Goal: Find specific page/section: Find specific page/section

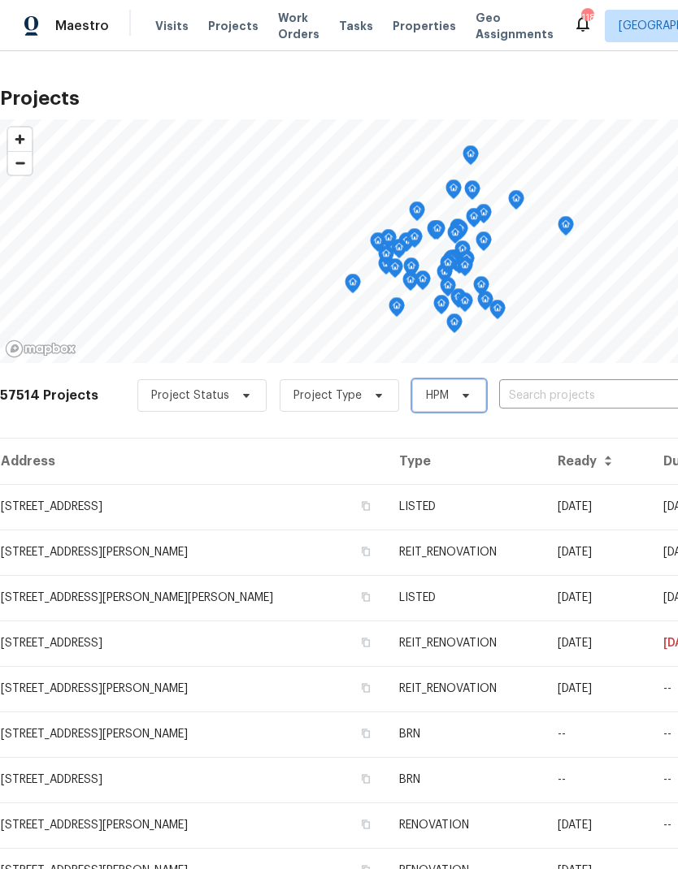
click at [428, 398] on span "HPM" at bounding box center [437, 396] width 23 height 16
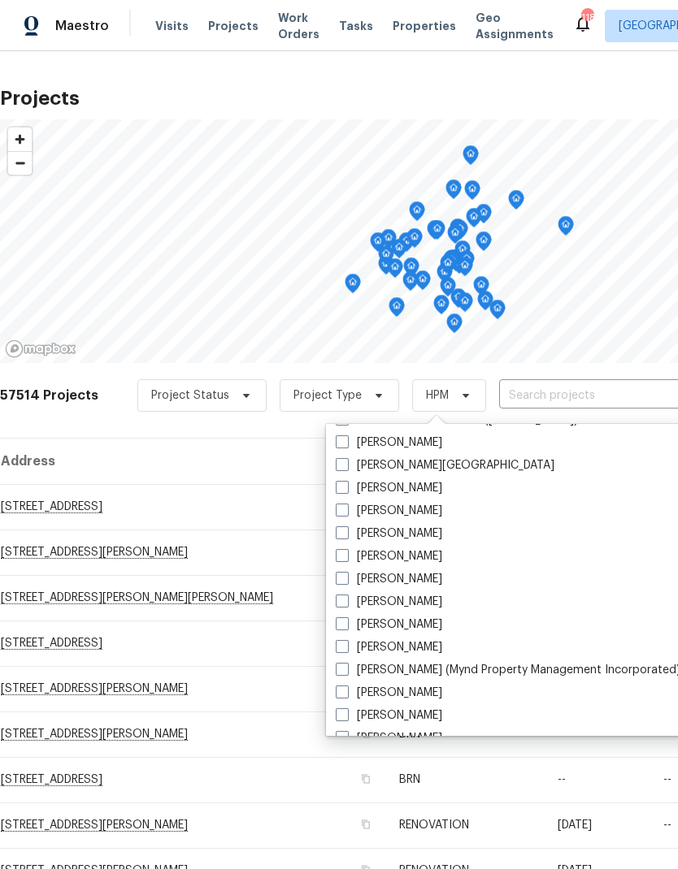
scroll to position [37, 0]
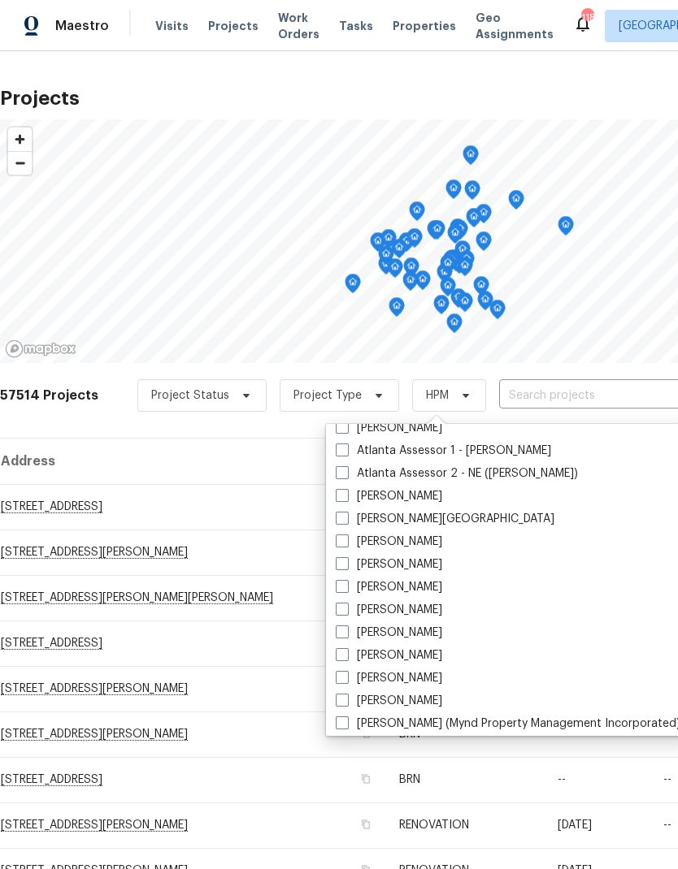
click at [165, 30] on span "Visits" at bounding box center [171, 26] width 33 height 16
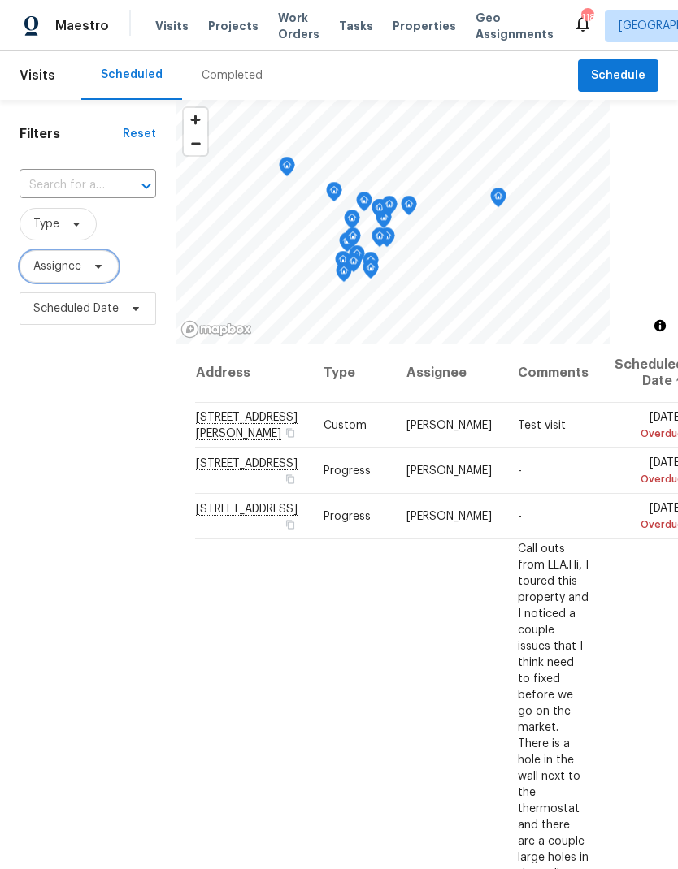
click at [102, 271] on icon at bounding box center [98, 266] width 13 height 13
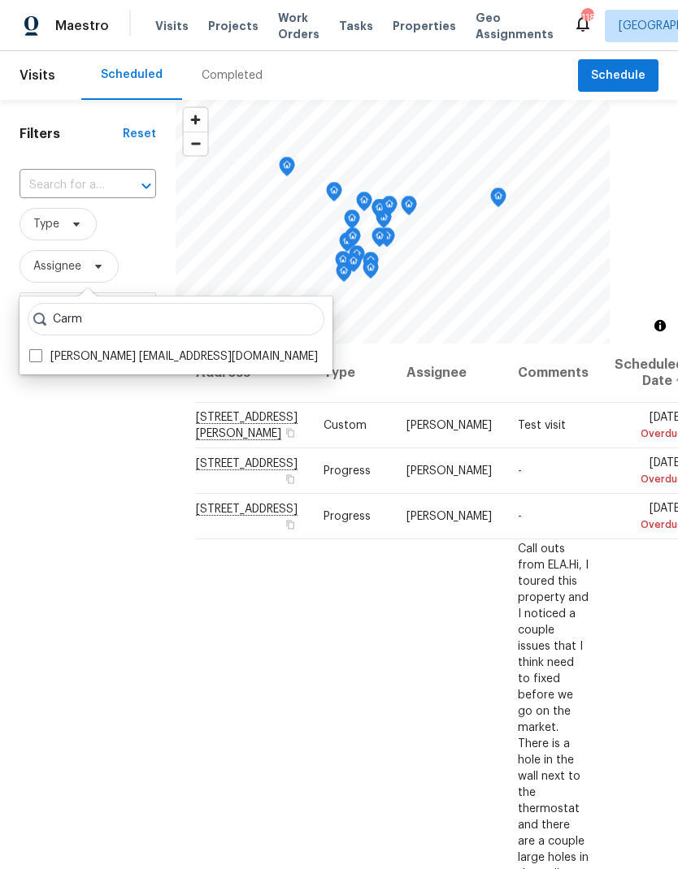
type input "Carm"
click at [108, 474] on div "Filters Reset ​ Type Assignee Scheduled Date" at bounding box center [87, 569] width 175 height 939
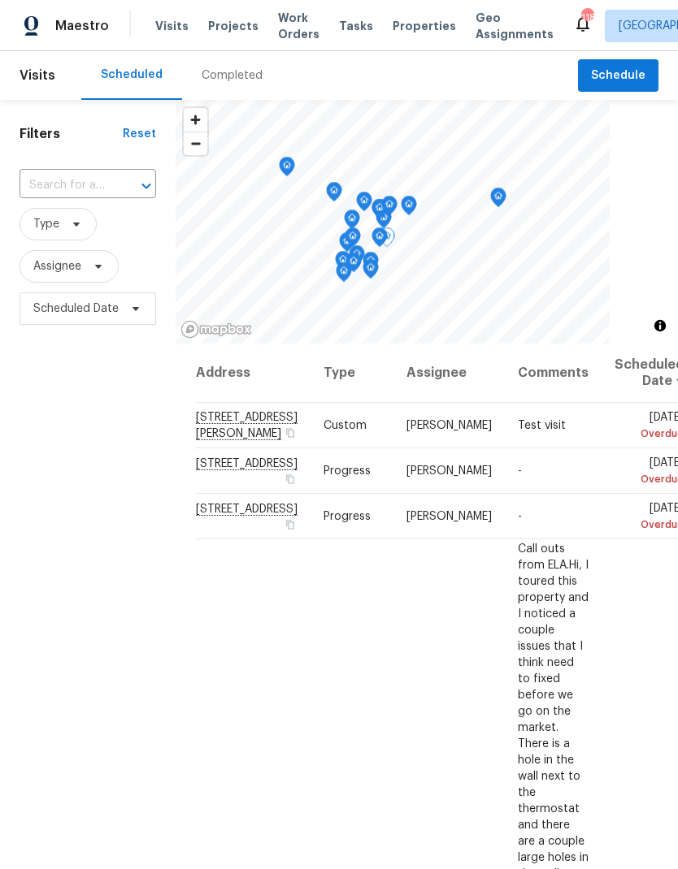
click at [0, 0] on icon at bounding box center [0, 0] width 0 height 0
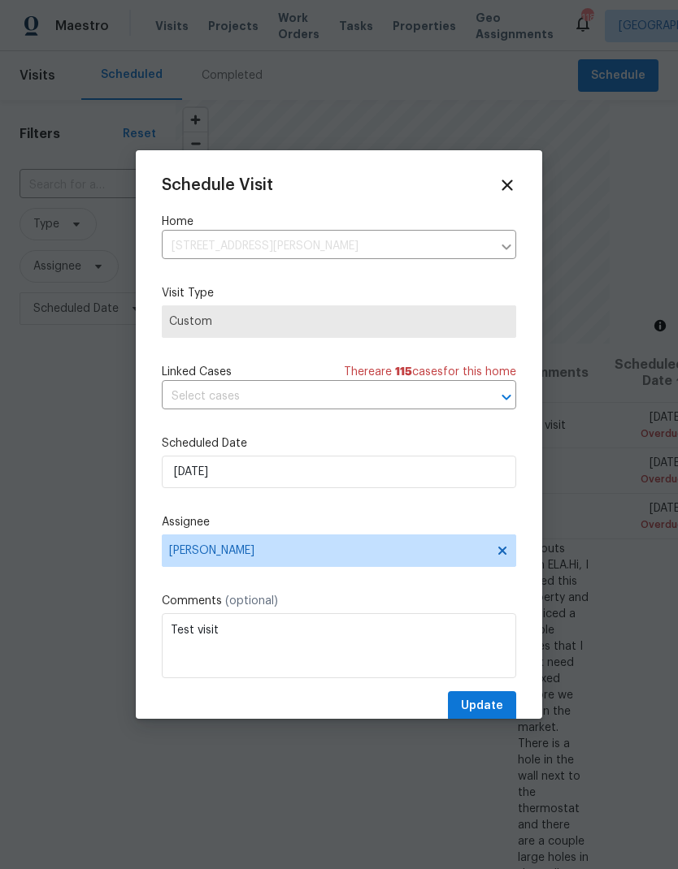
click at [504, 193] on icon at bounding box center [507, 185] width 18 height 18
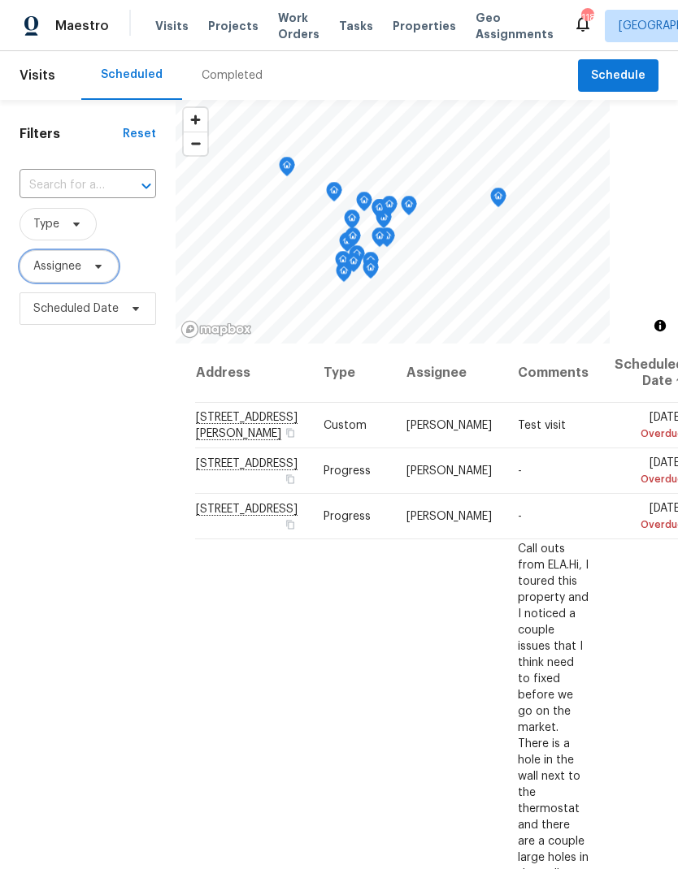
click at [106, 274] on span "Assignee" at bounding box center [68, 266] width 99 height 32
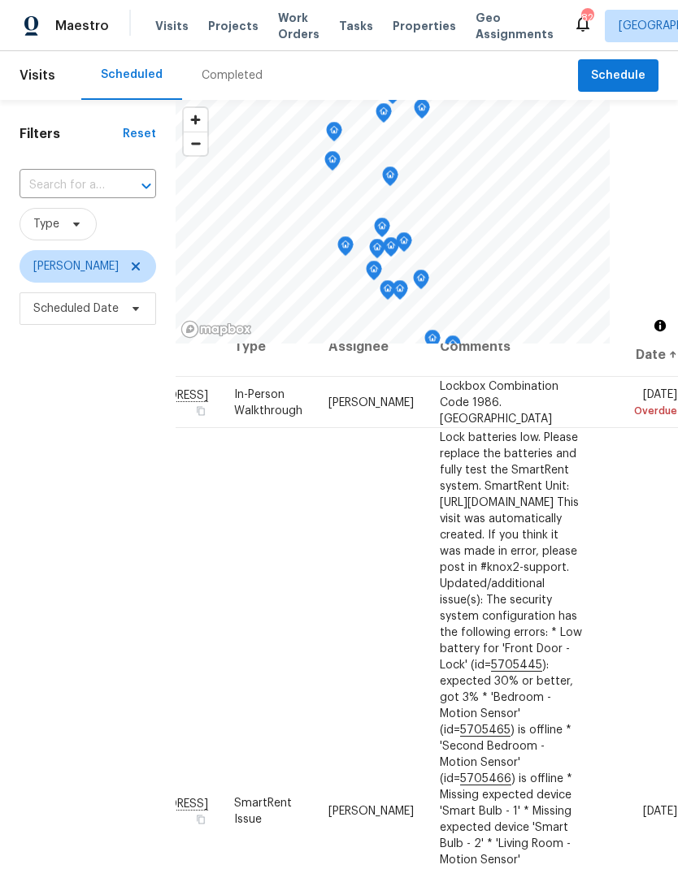
scroll to position [27, 131]
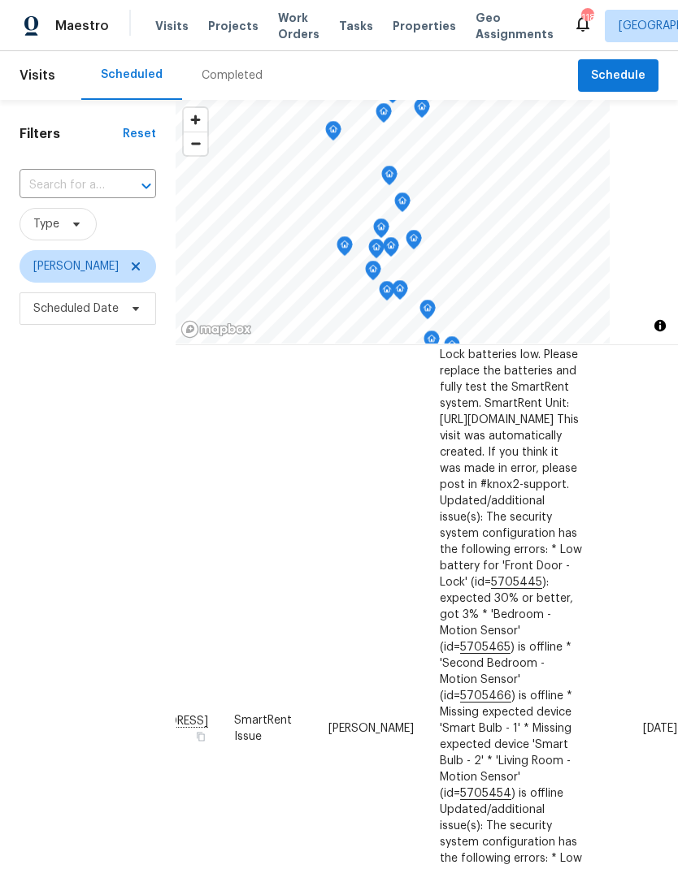
scroll to position [60, 131]
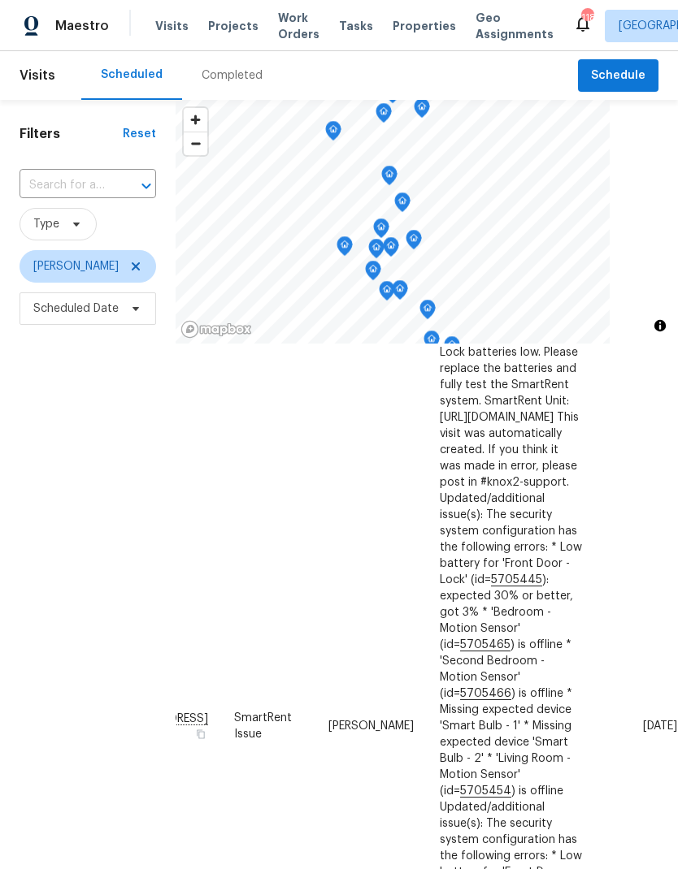
click at [0, 0] on icon at bounding box center [0, 0] width 0 height 0
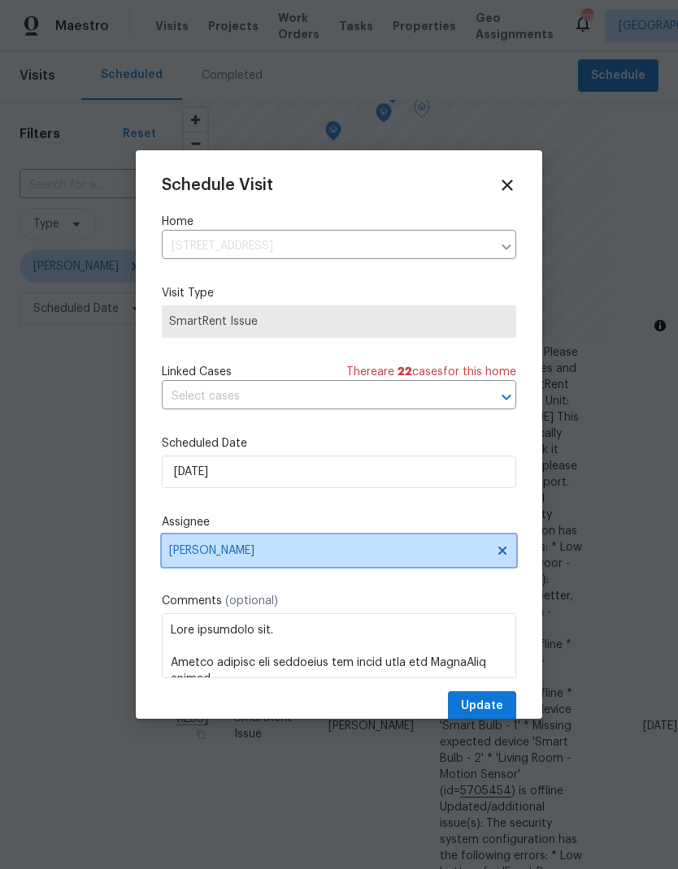
click at [331, 557] on span "[PERSON_NAME]" at bounding box center [328, 550] width 318 height 13
